Goal: Information Seeking & Learning: Check status

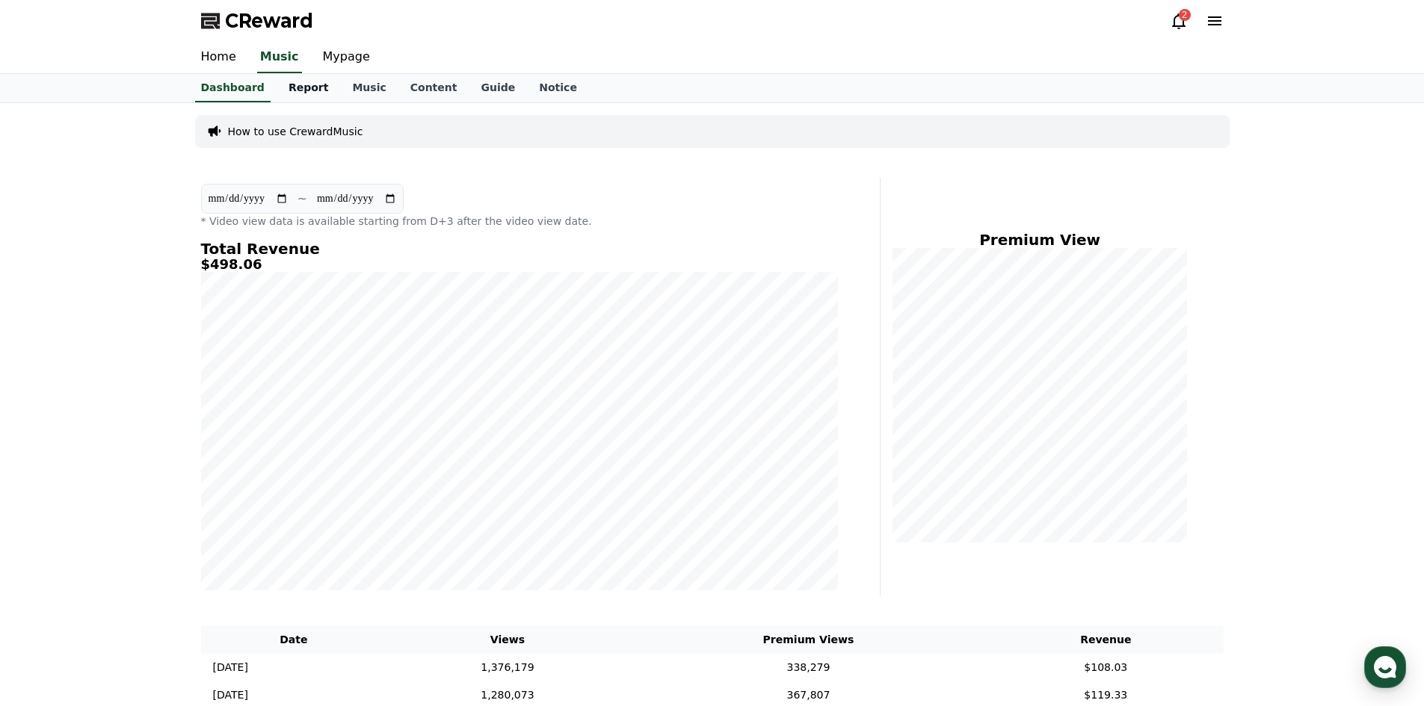
click at [290, 90] on link "Report" at bounding box center [309, 88] width 64 height 28
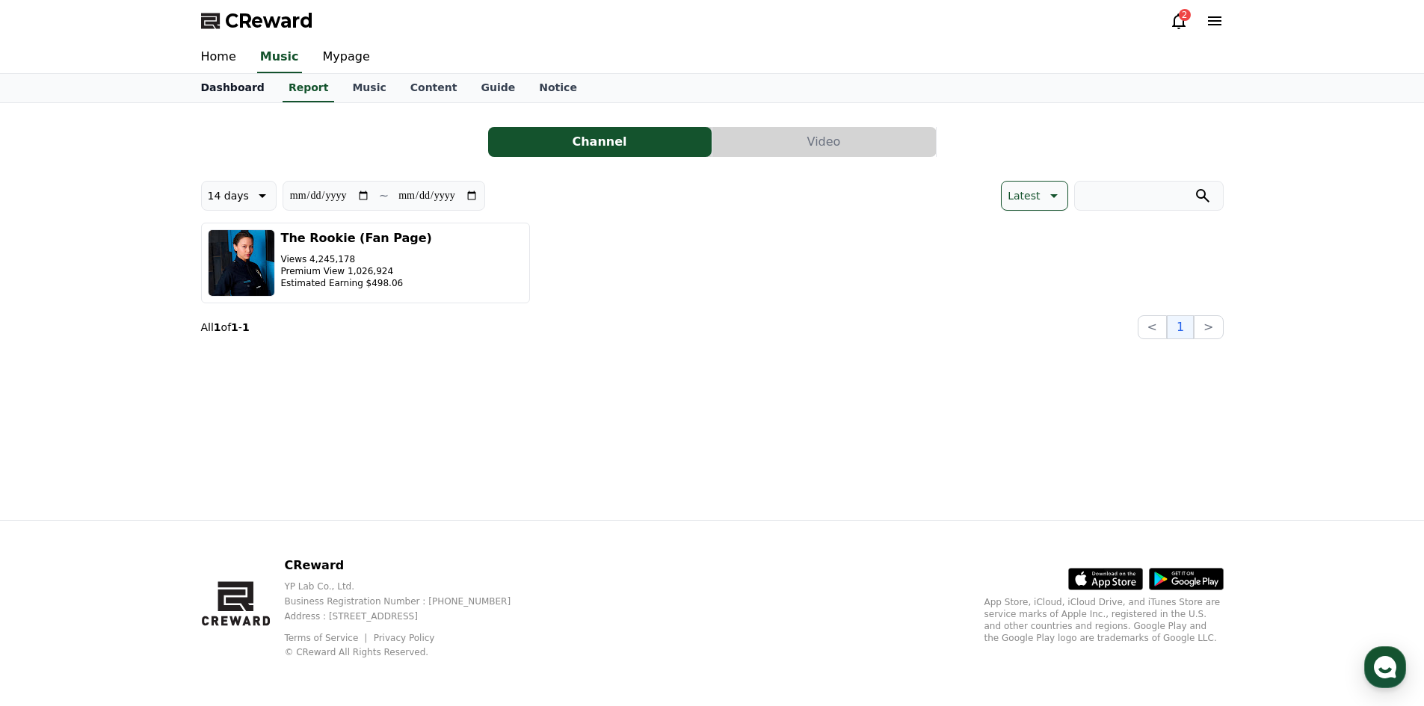
click at [247, 97] on link "Dashboard" at bounding box center [232, 88] width 87 height 28
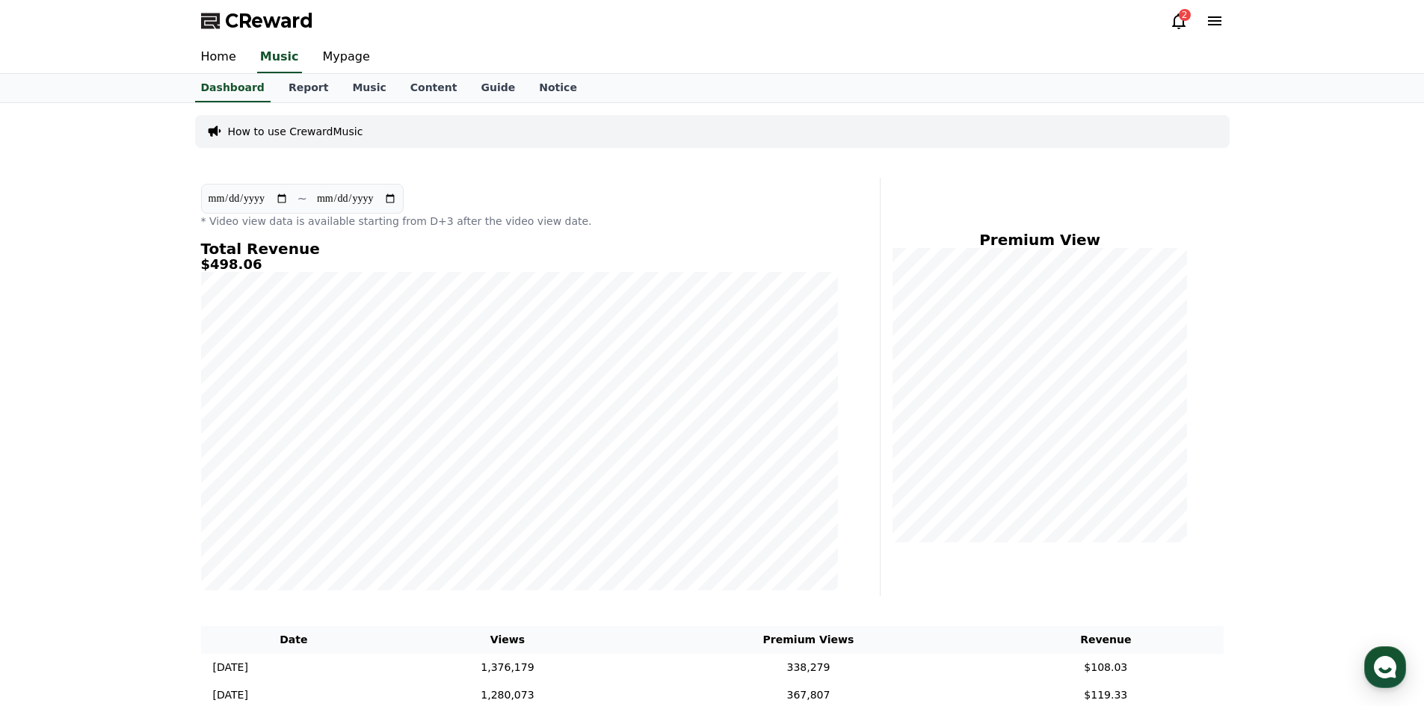
click at [244, 199] on input "**********" at bounding box center [248, 199] width 81 height 16
click at [214, 247] on h4 "Total Revenue" at bounding box center [519, 249] width 637 height 16
click at [303, 94] on link "Report" at bounding box center [309, 88] width 64 height 28
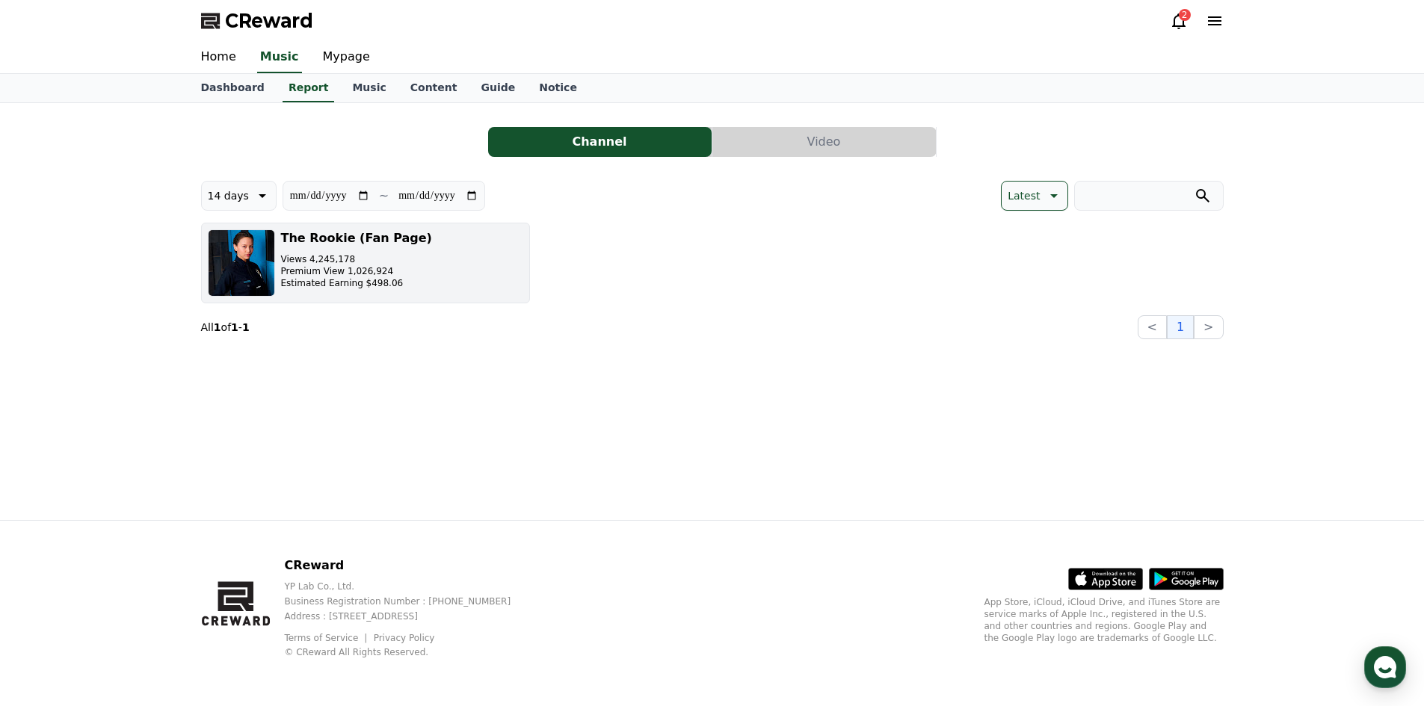
click at [328, 254] on p "Views 4,245,178" at bounding box center [356, 259] width 151 height 12
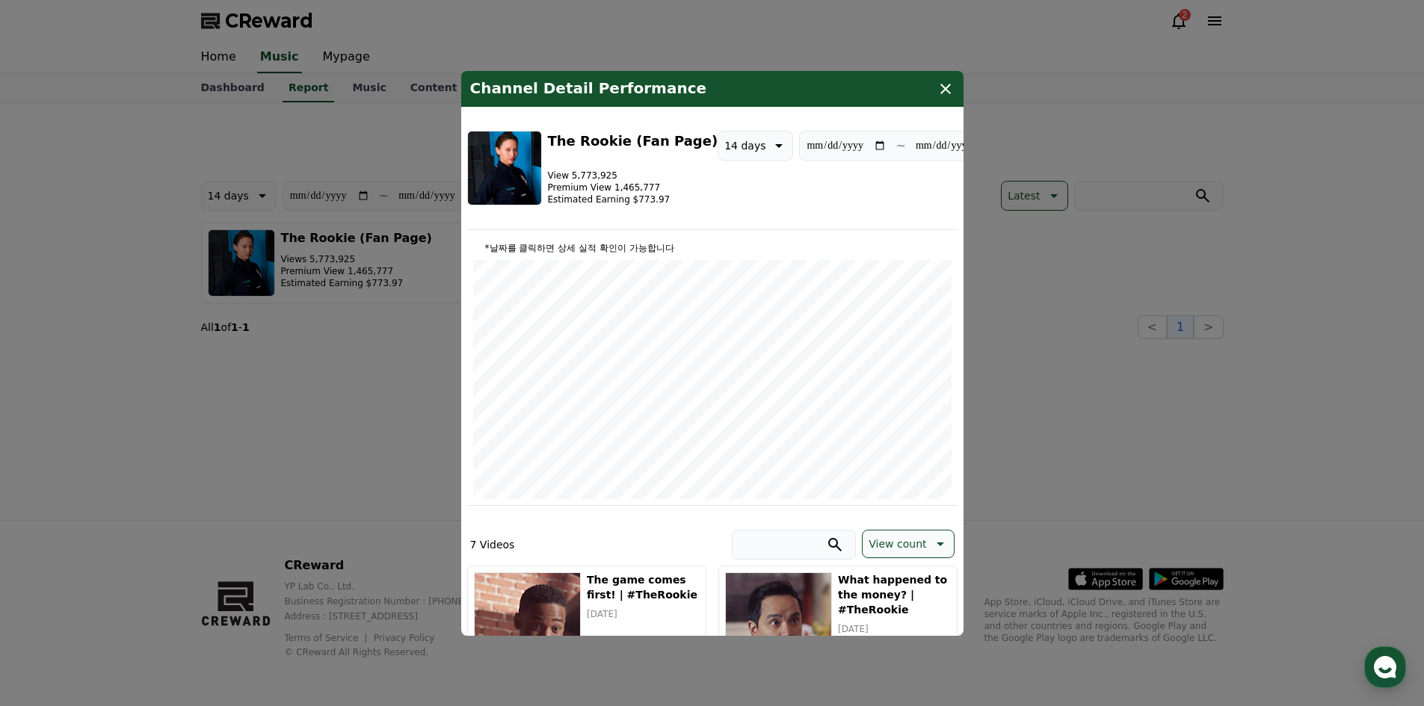
click at [247, 276] on button "close modal" at bounding box center [712, 353] width 1424 height 706
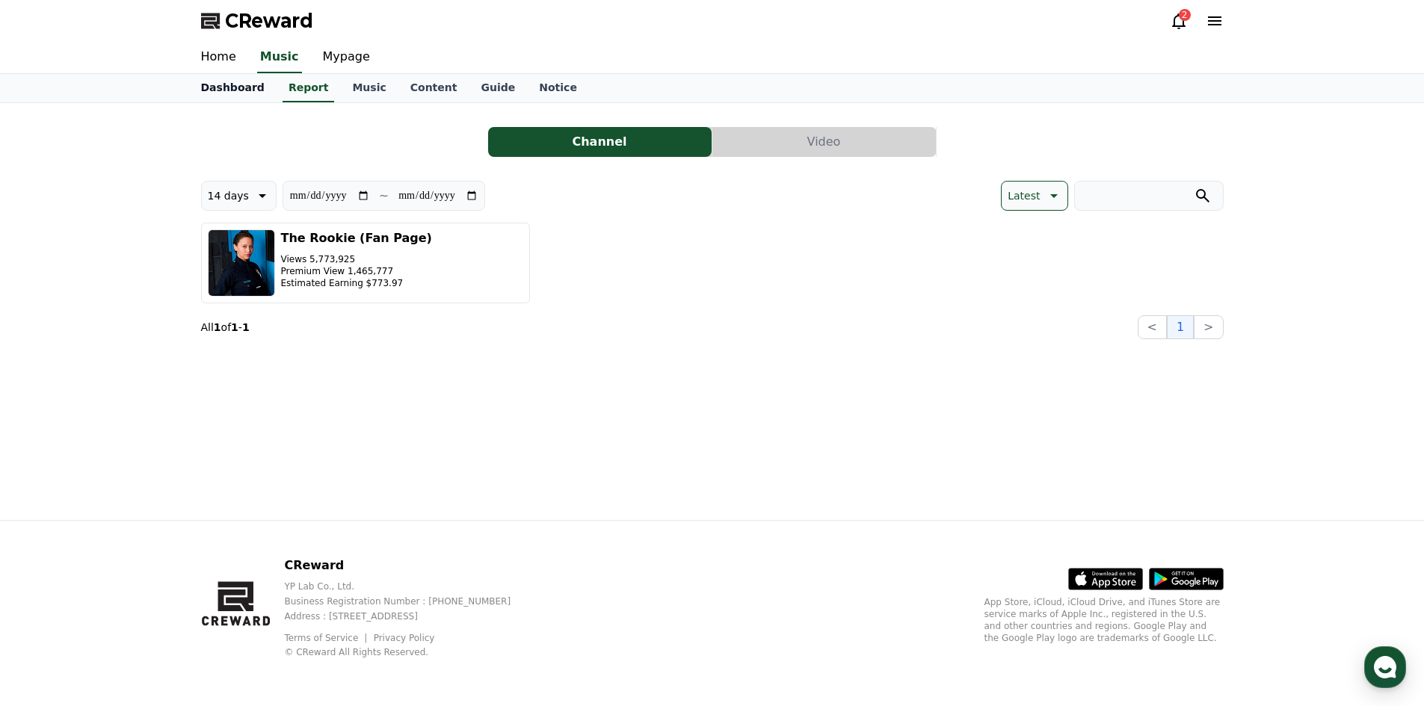
click at [227, 84] on link "Dashboard" at bounding box center [232, 88] width 87 height 28
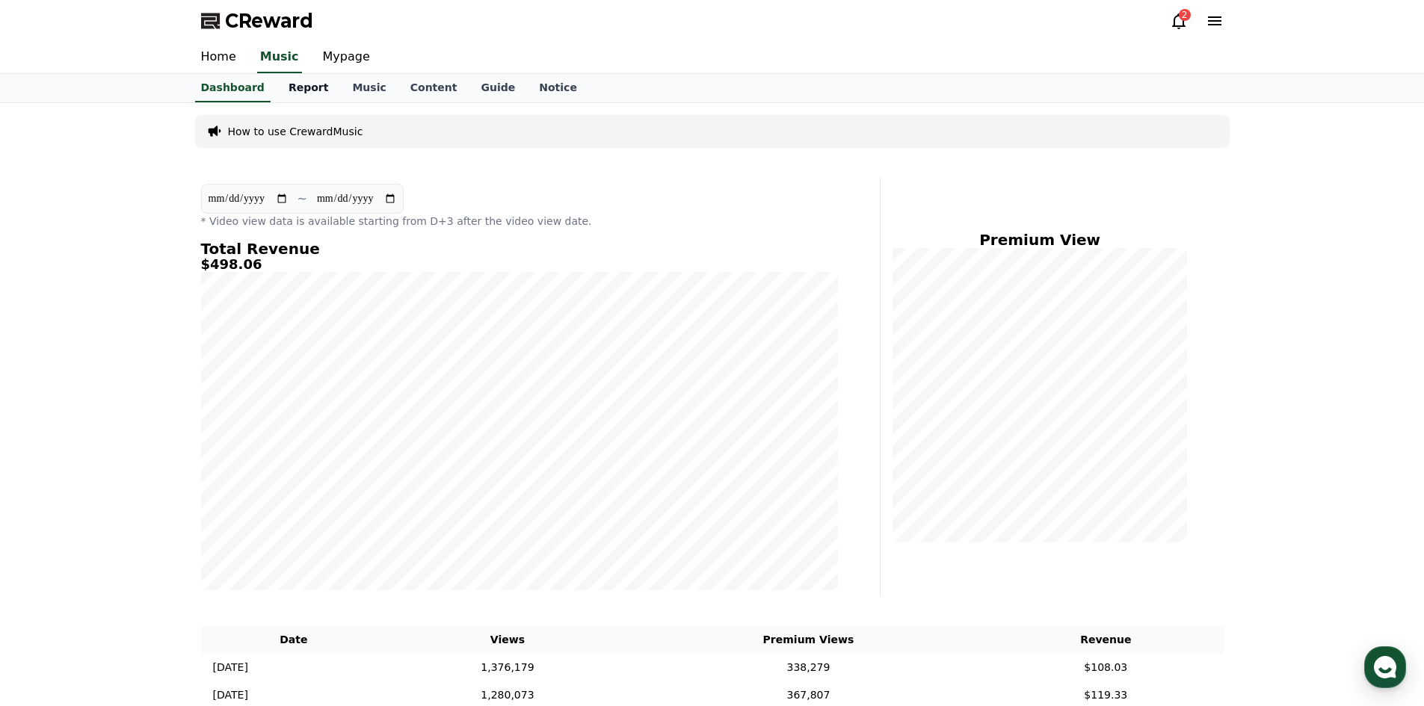
click at [312, 93] on link "Report" at bounding box center [309, 88] width 64 height 28
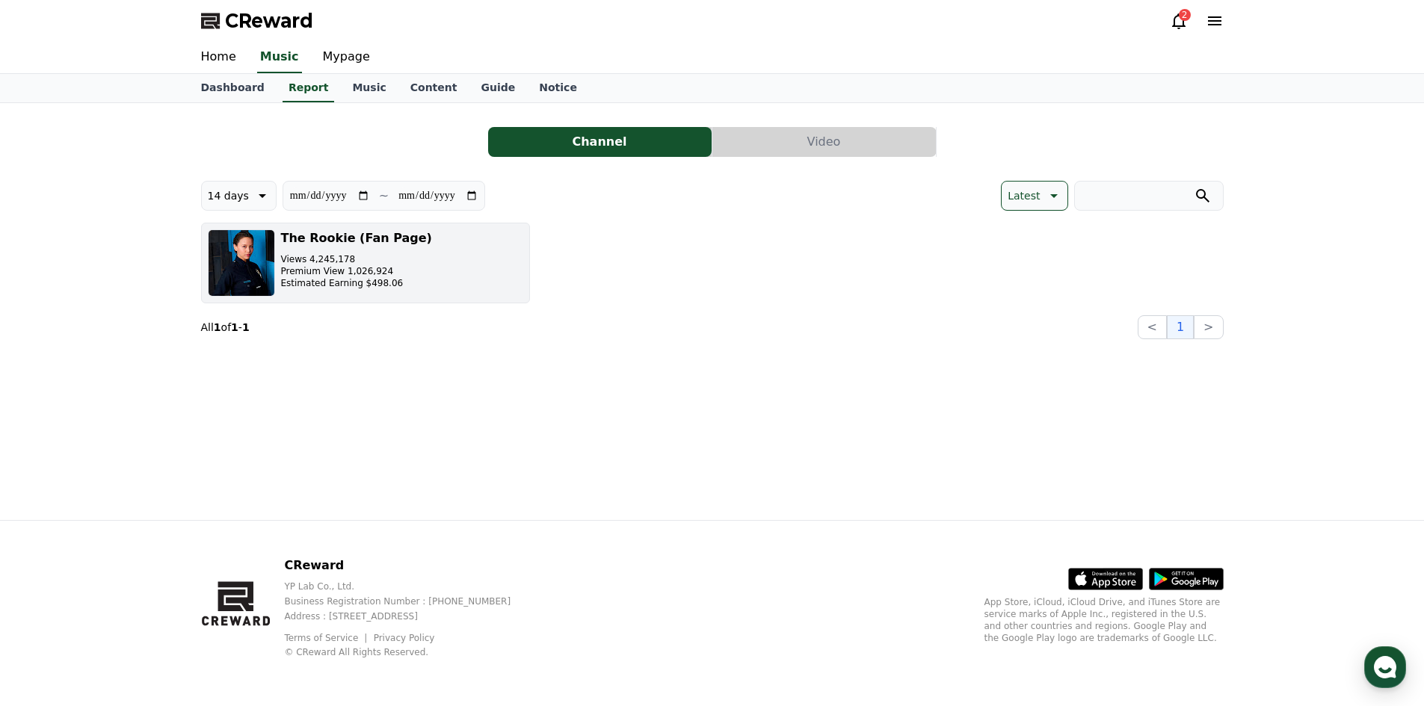
click at [404, 235] on h3 "The Rookie (Fan Page)" at bounding box center [356, 238] width 151 height 18
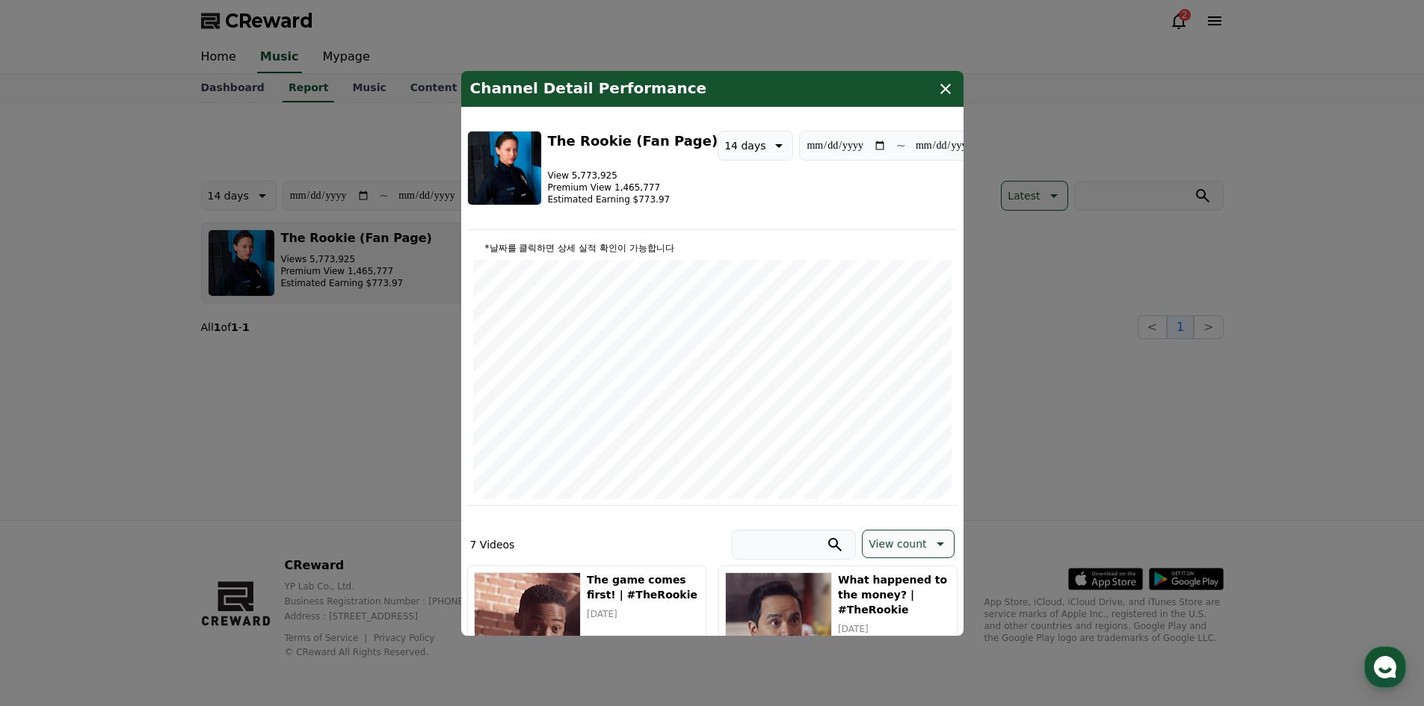
click at [404, 235] on button "close modal" at bounding box center [712, 353] width 1424 height 706
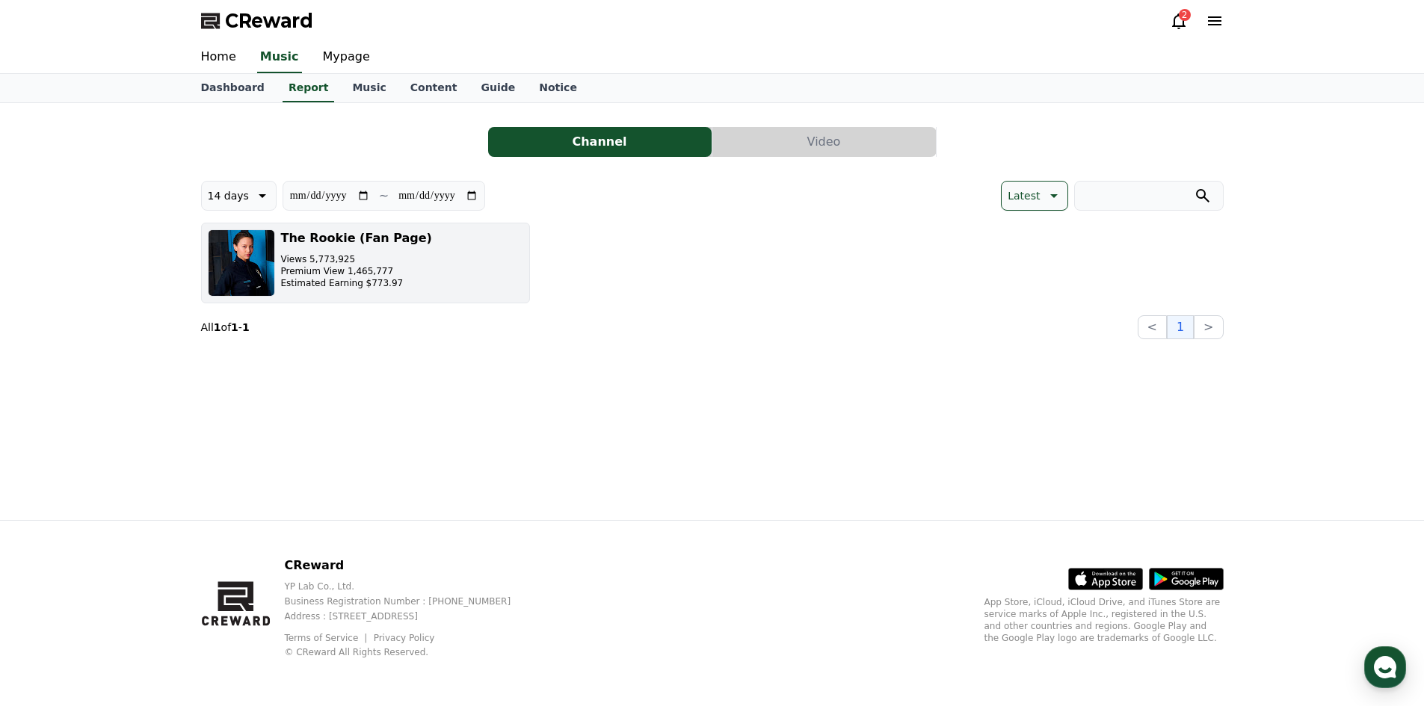
click at [403, 246] on h3 "The Rookie (Fan Page)" at bounding box center [356, 238] width 151 height 18
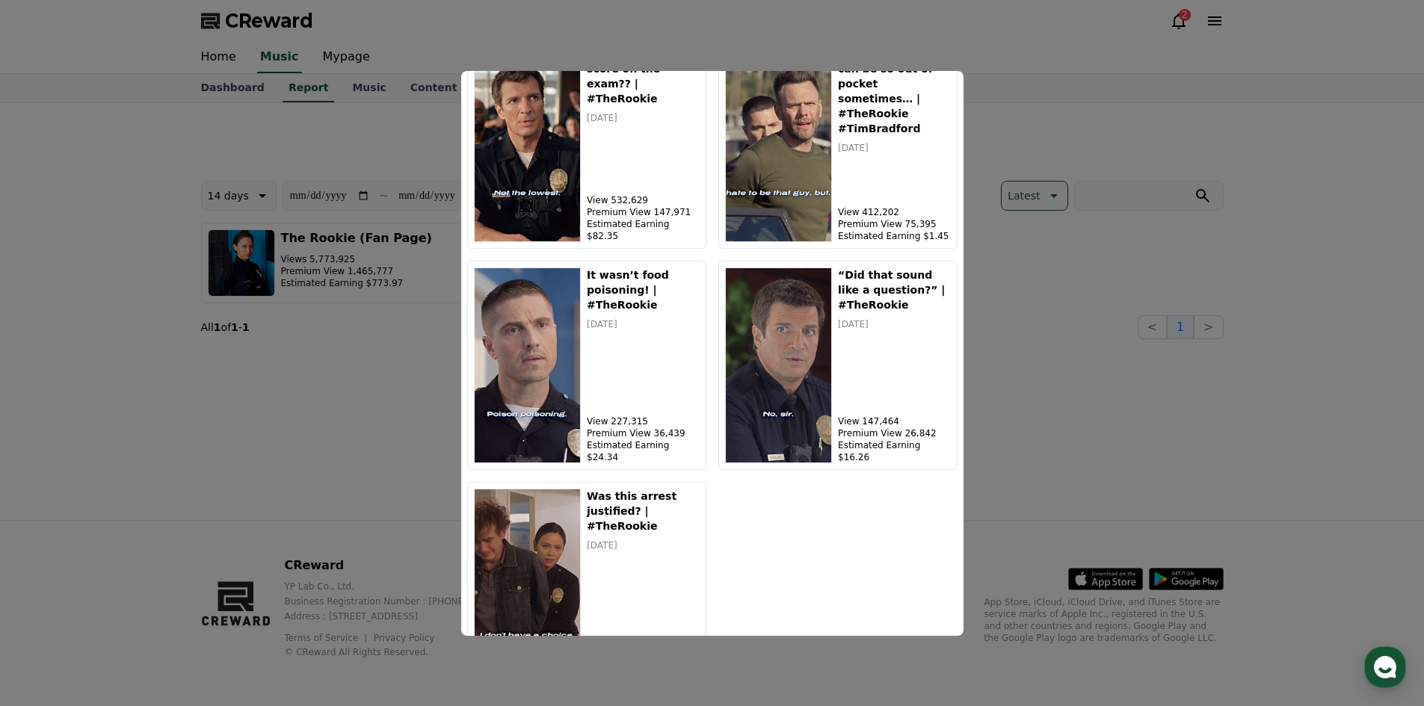
scroll to position [374, 0]
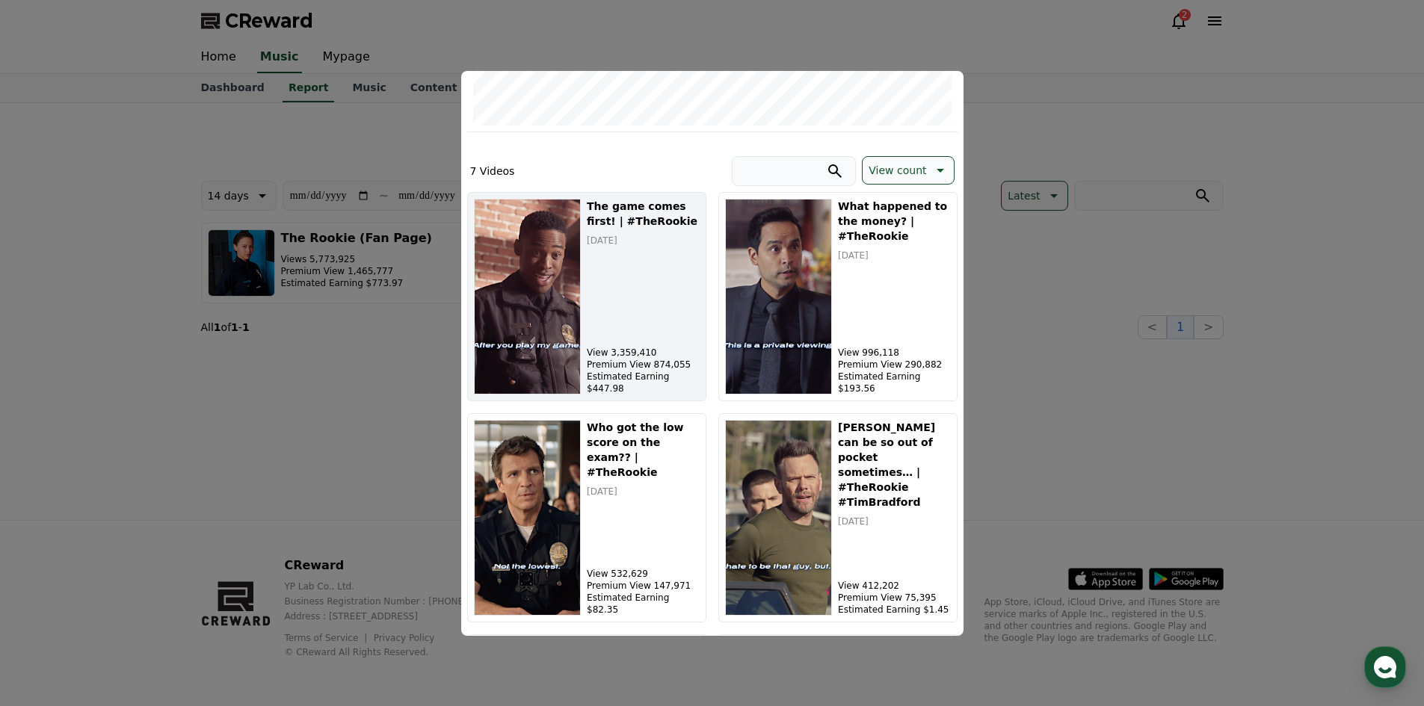
click at [629, 253] on div "The game comes first! | #TheRookie [DATE] View 3,359,410 Premium View 874,055 E…" at bounding box center [643, 297] width 112 height 196
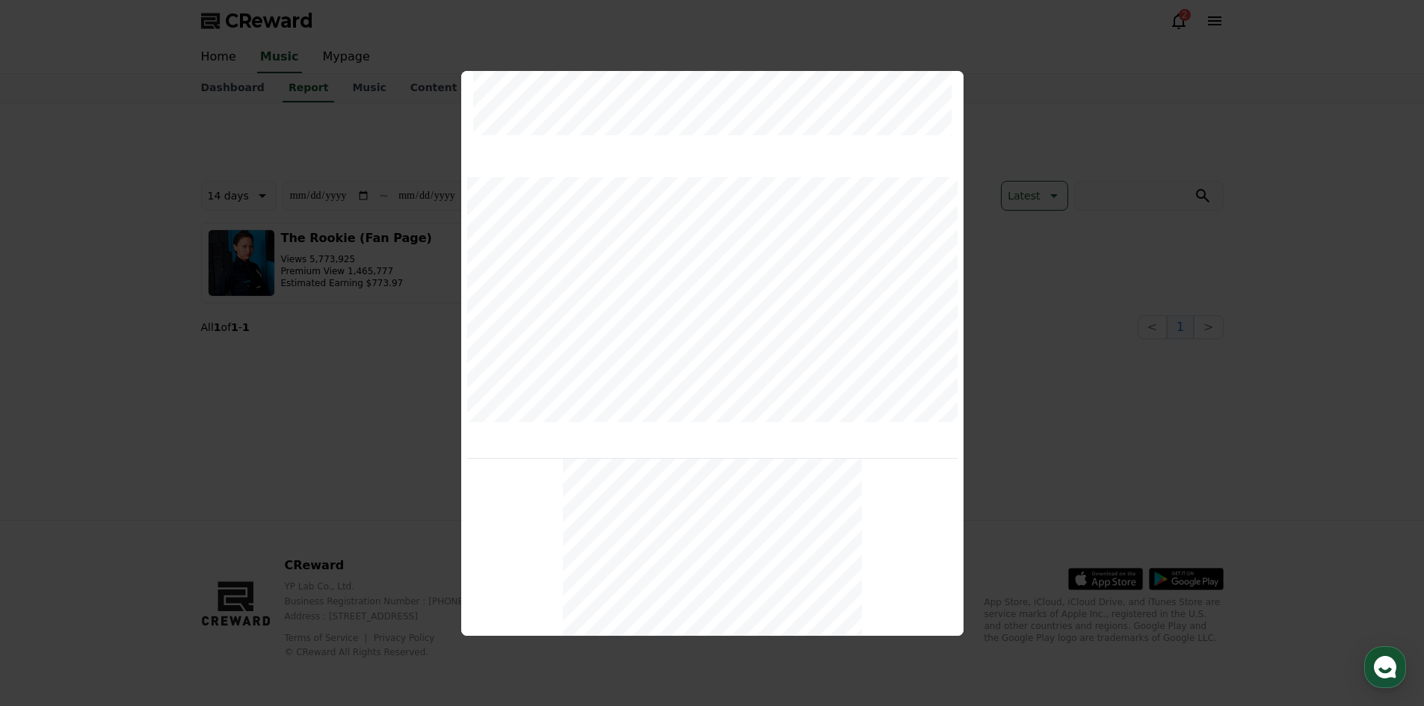
scroll to position [502, 0]
click at [1015, 116] on button "close modal" at bounding box center [712, 353] width 1424 height 706
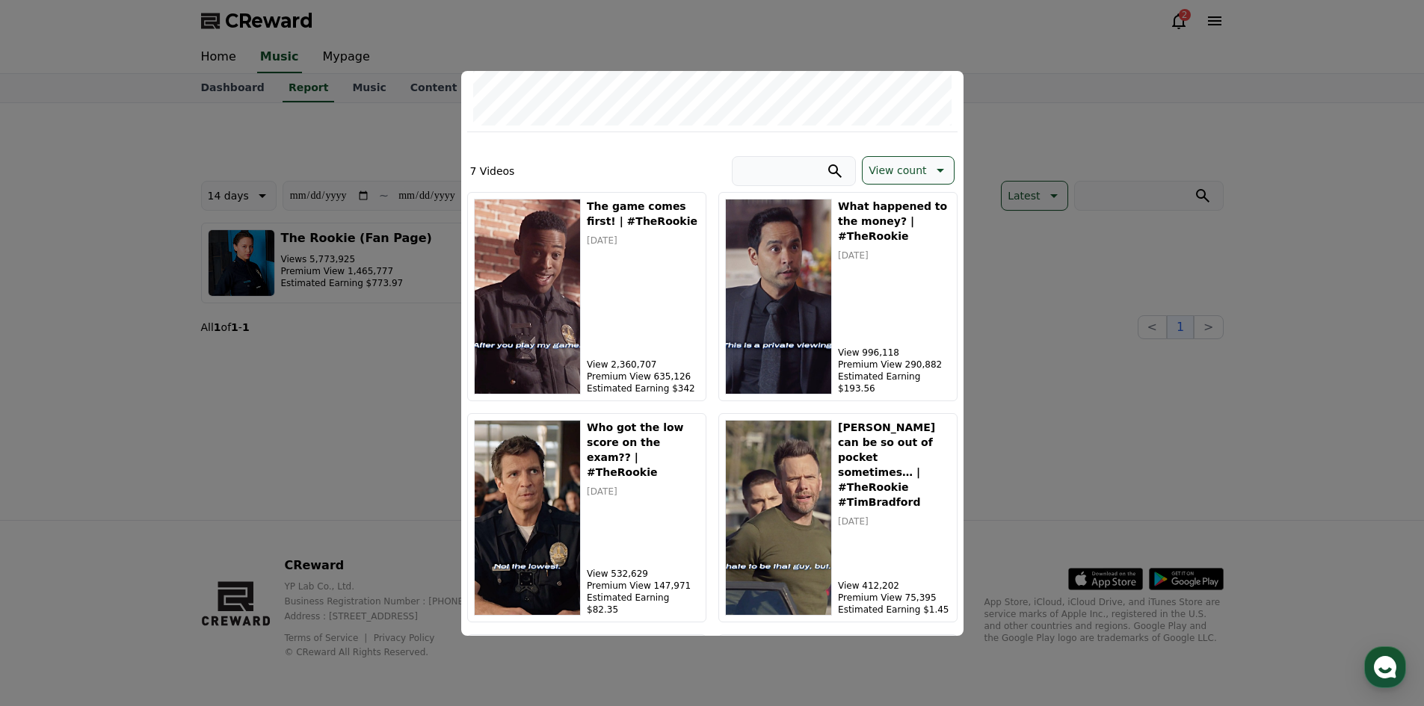
click at [1078, 129] on button "close modal" at bounding box center [712, 353] width 1424 height 706
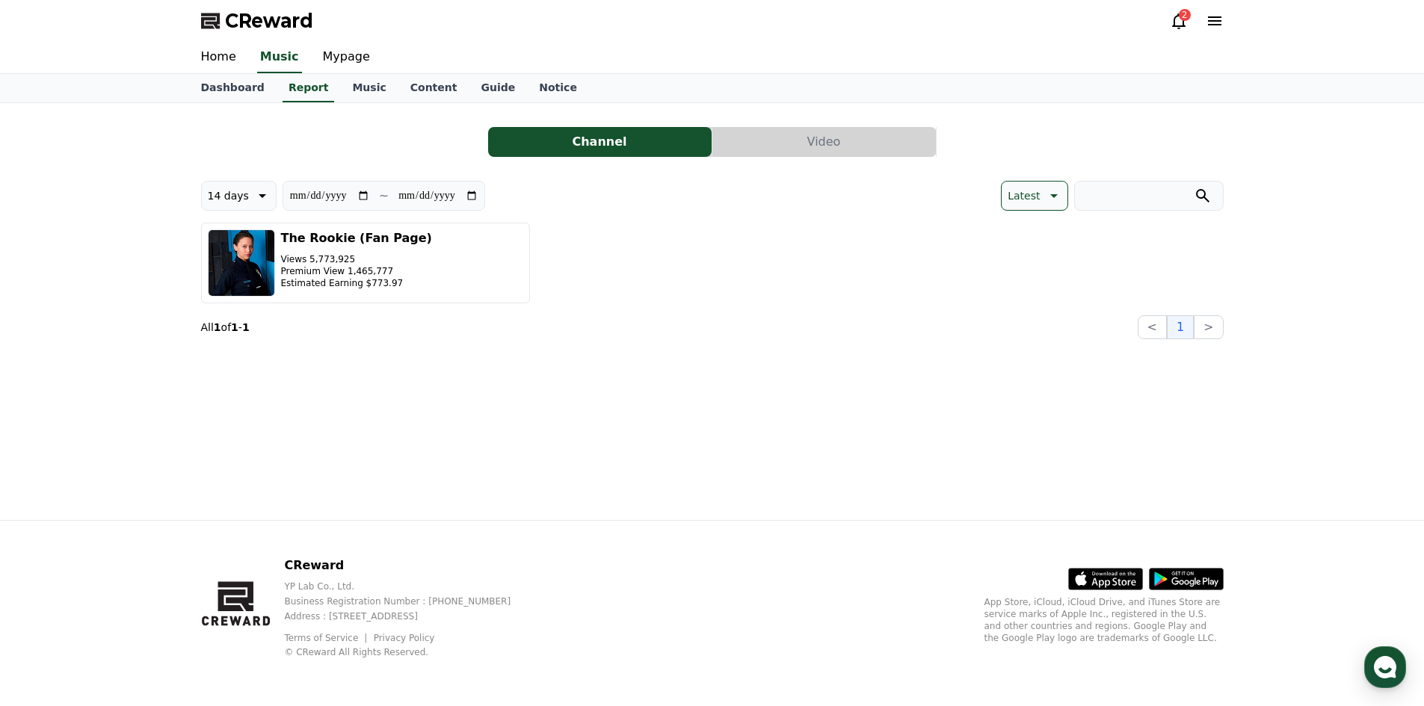
click at [1177, 25] on icon at bounding box center [1178, 21] width 13 height 16
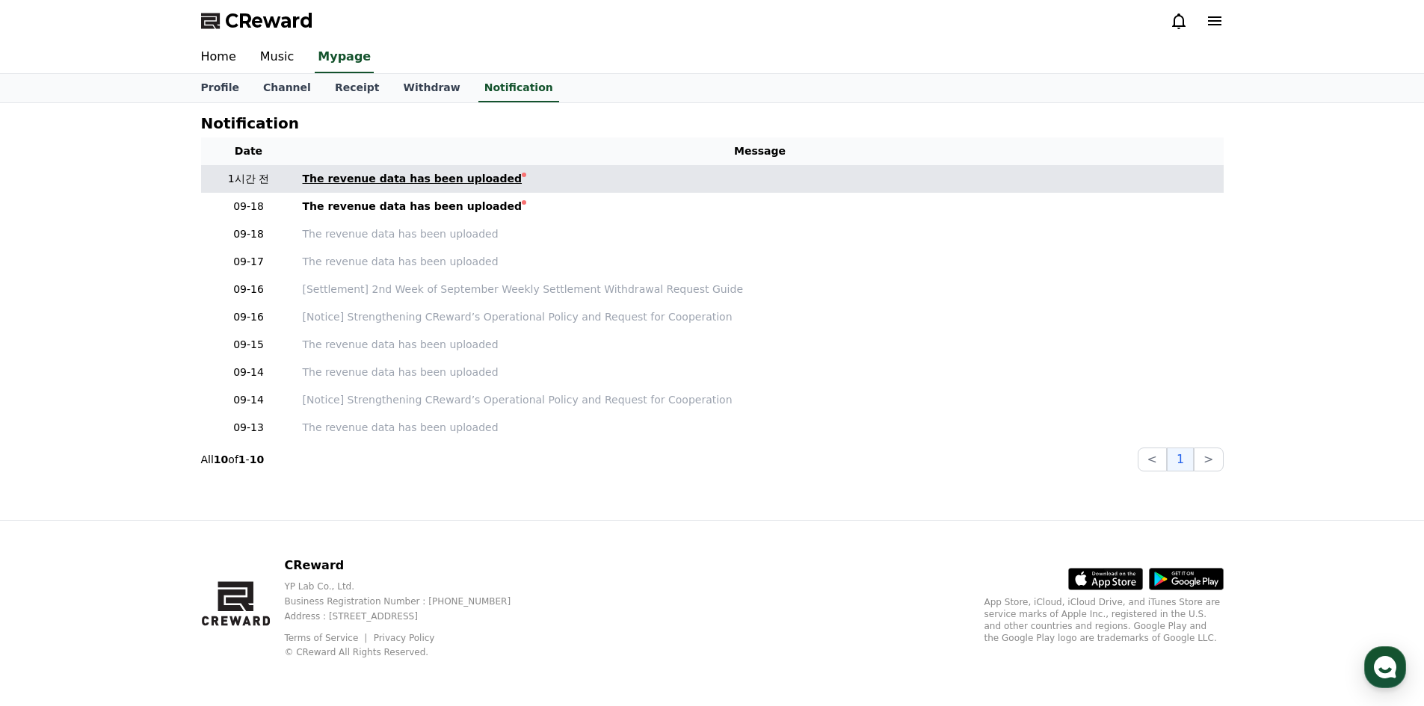
click at [410, 181] on div "The revenue data has been uploaded" at bounding box center [413, 179] width 220 height 16
